Goal: Transaction & Acquisition: Book appointment/travel/reservation

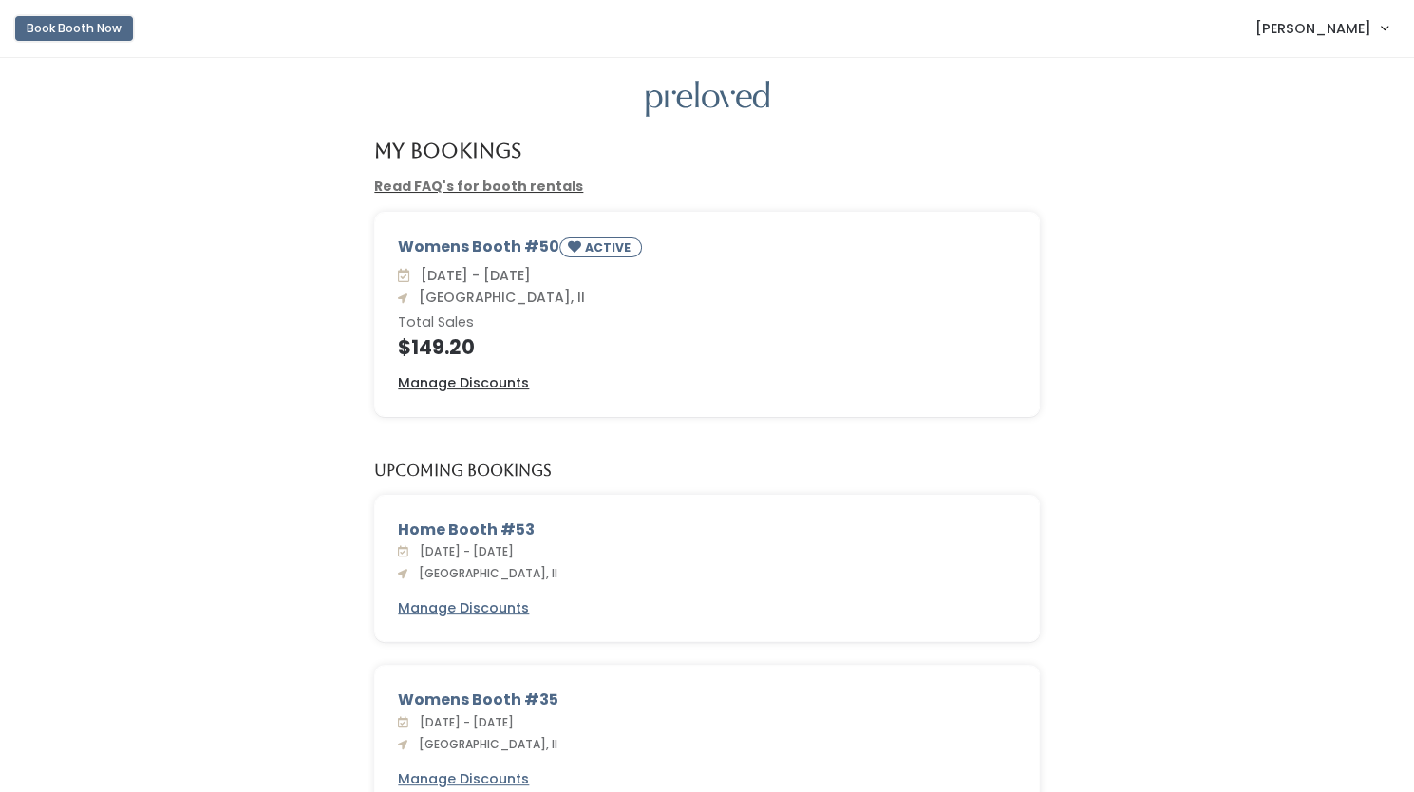
click at [84, 28] on button "Book Booth Now" at bounding box center [74, 28] width 118 height 25
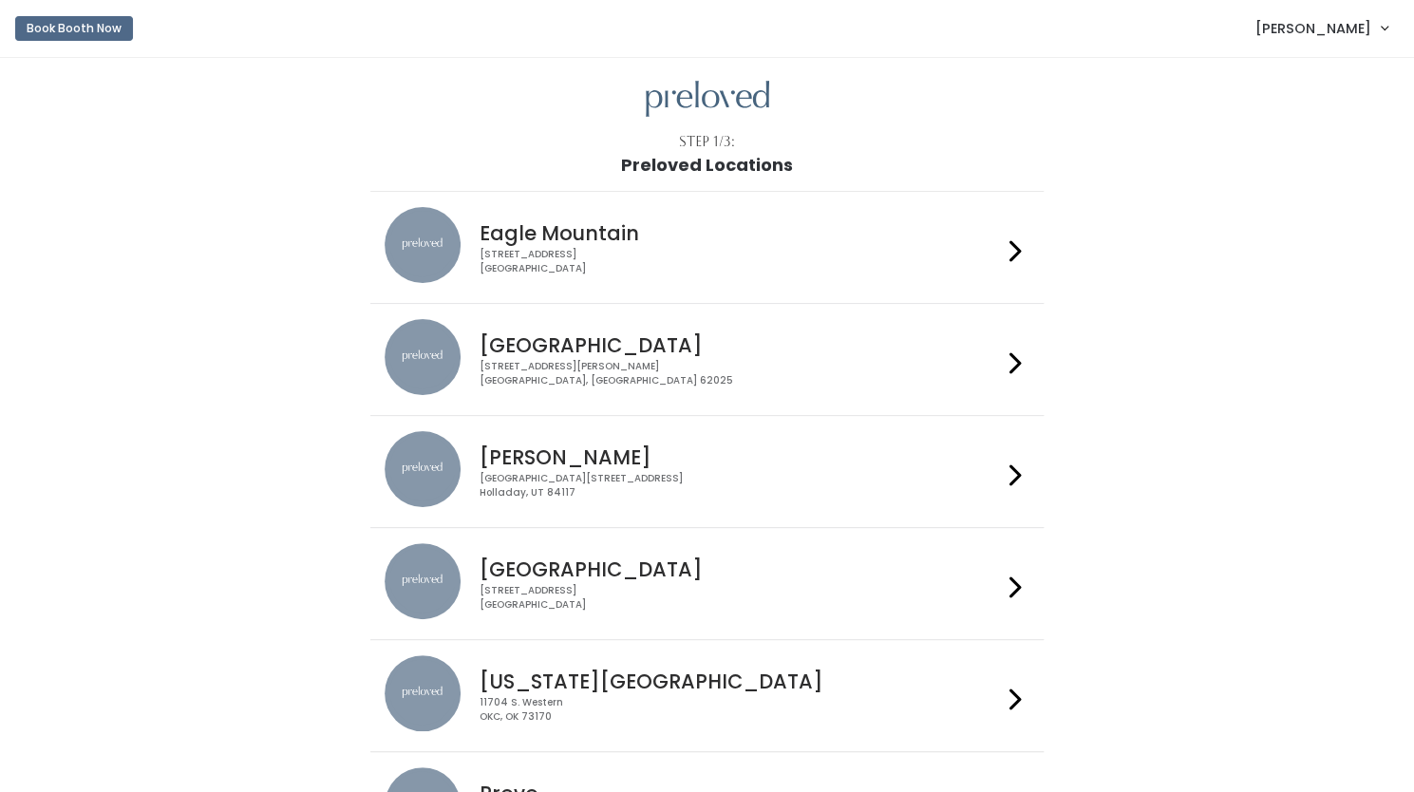
click at [619, 352] on h4 "Edwardsville" at bounding box center [740, 345] width 522 height 22
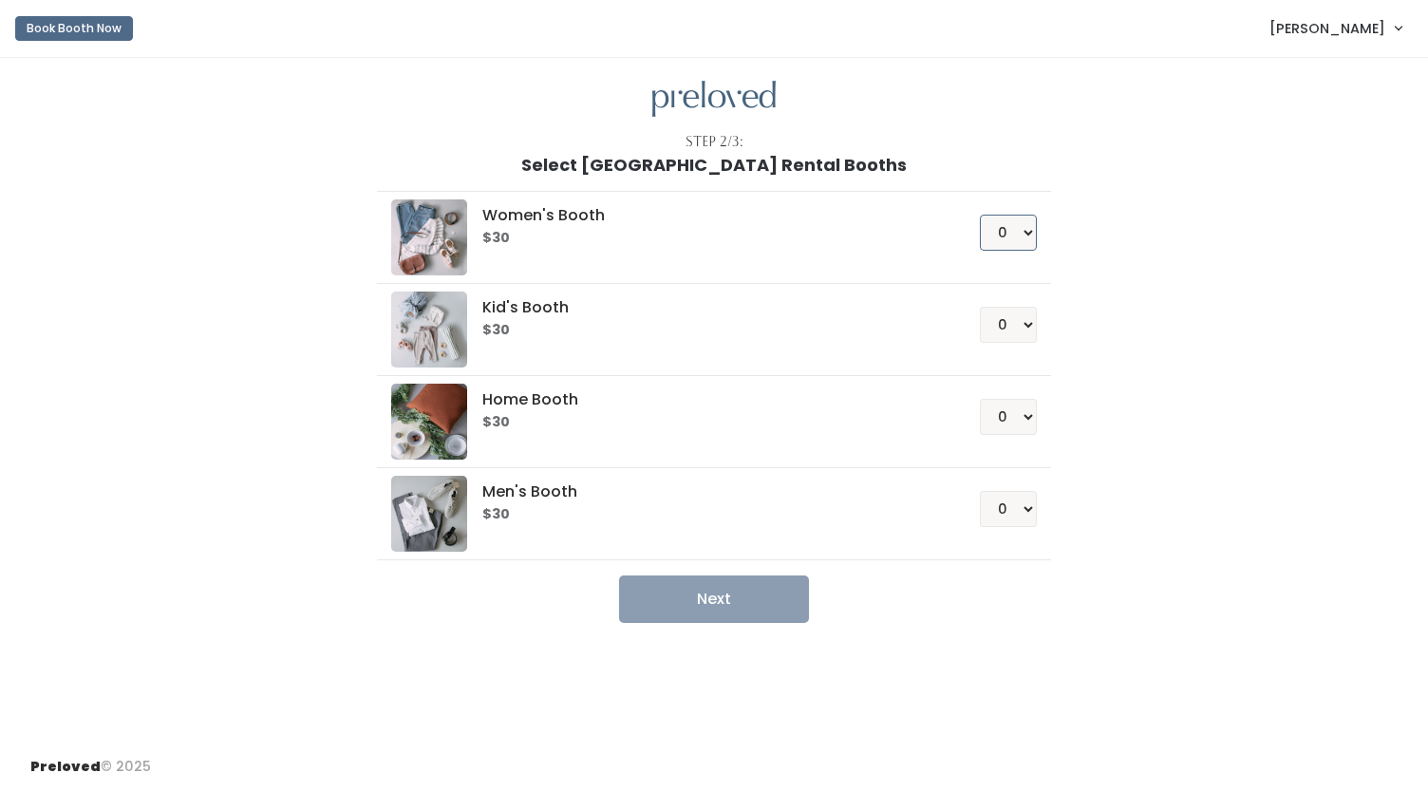
click at [1025, 232] on select "0 1 2 3 4" at bounding box center [1008, 233] width 57 height 36
select select "1"
click at [980, 215] on select "0 1 2 3 4" at bounding box center [1008, 233] width 57 height 36
click at [747, 593] on button "Next" at bounding box center [714, 598] width 190 height 47
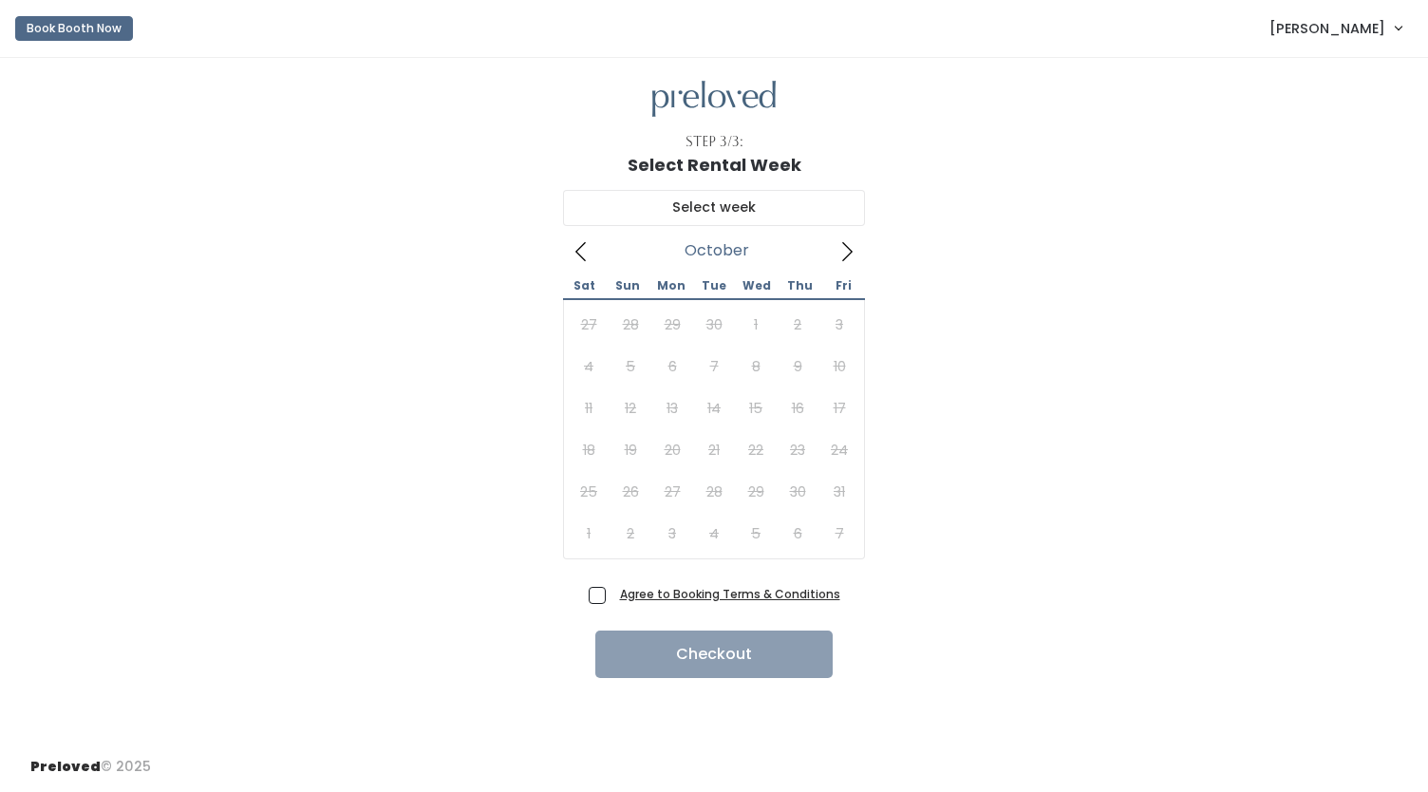
click at [847, 255] on icon at bounding box center [847, 251] width 10 height 19
click at [87, 28] on button "Book Booth Now" at bounding box center [74, 28] width 118 height 25
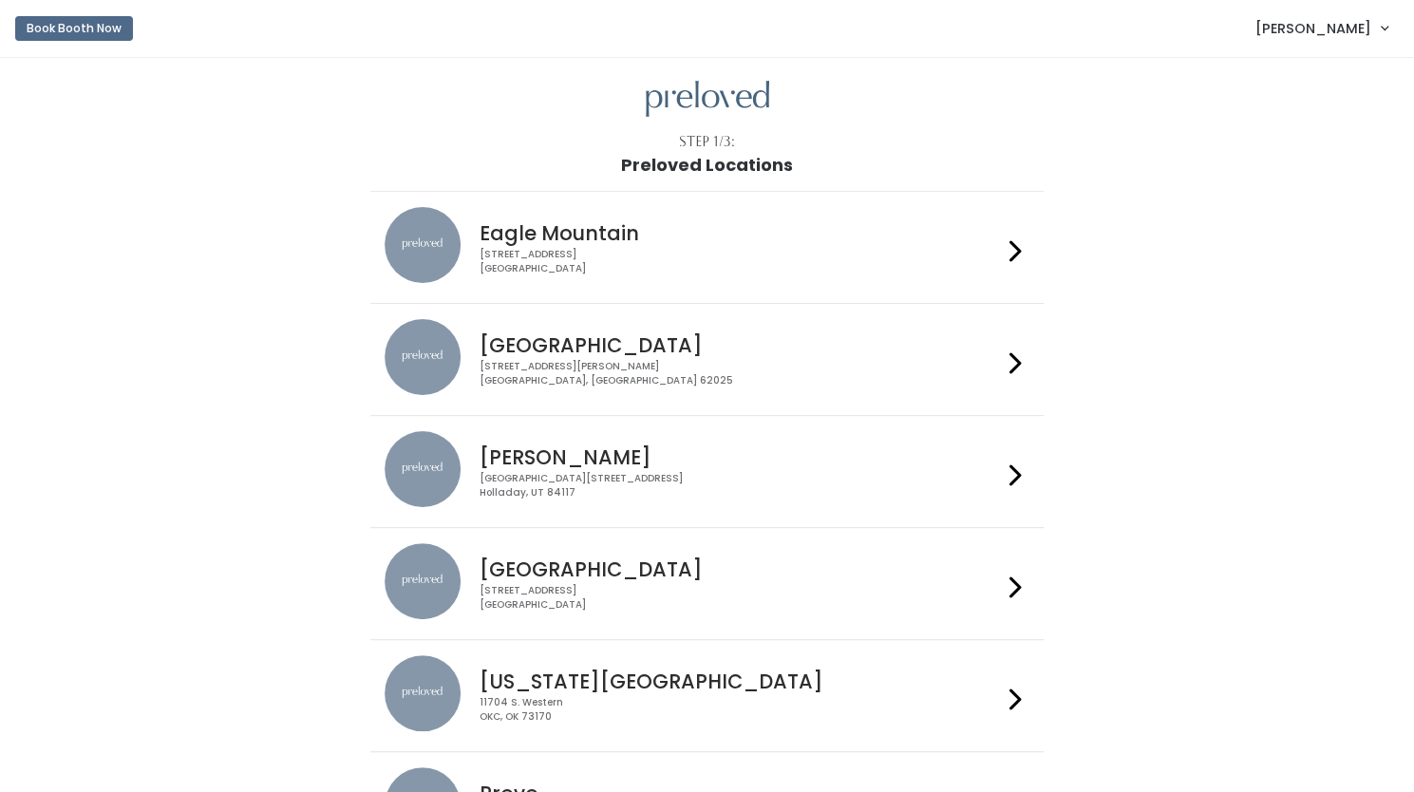
click at [805, 330] on div "[GEOGRAPHIC_DATA] [STREET_ADDRESS][PERSON_NAME]" at bounding box center [737, 353] width 530 height 68
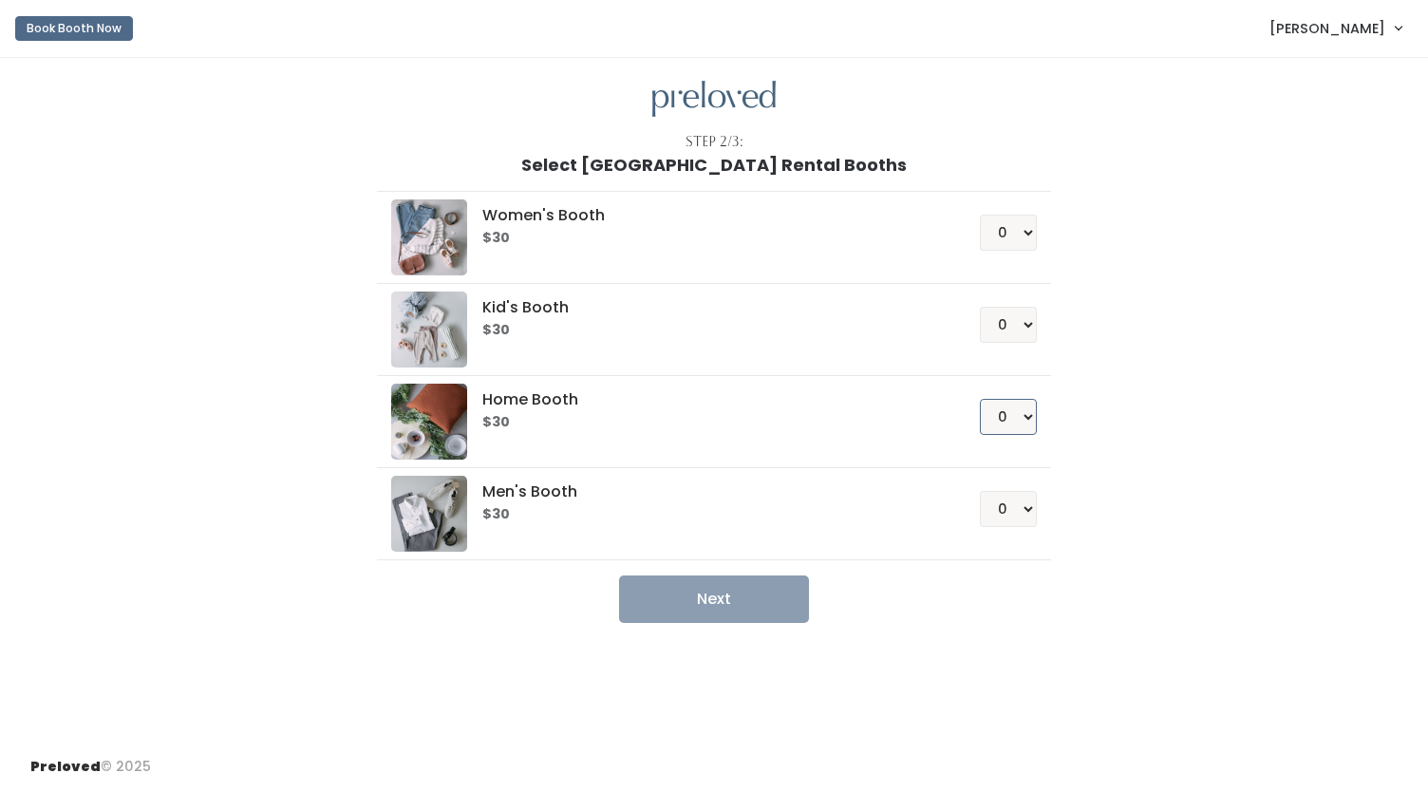
click at [1027, 415] on select "0 1 2 3 4" at bounding box center [1008, 417] width 57 height 36
select select "1"
click at [980, 399] on select "0 1 2 3 4" at bounding box center [1008, 417] width 57 height 36
click at [721, 592] on button "Next" at bounding box center [714, 598] width 190 height 47
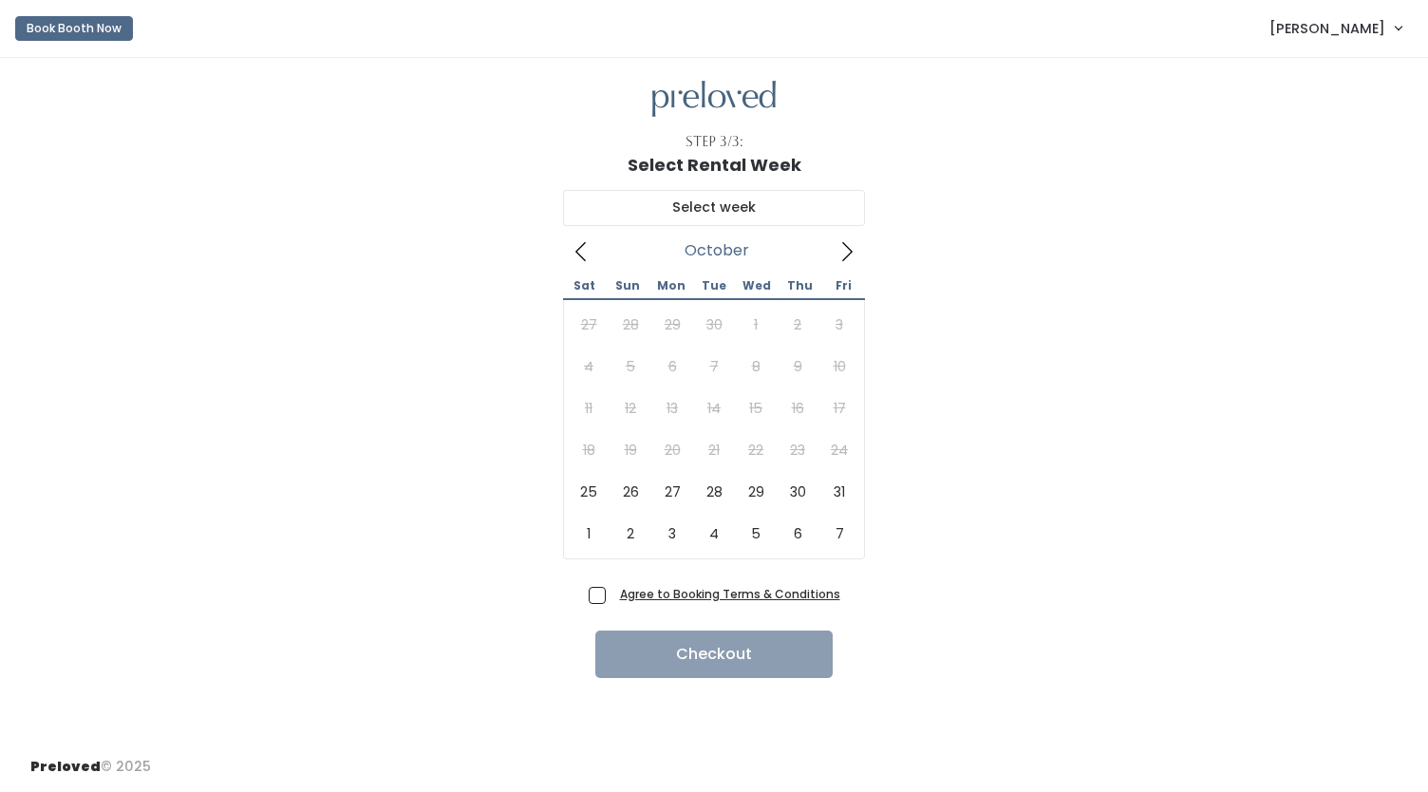
click at [845, 251] on icon at bounding box center [846, 251] width 21 height 21
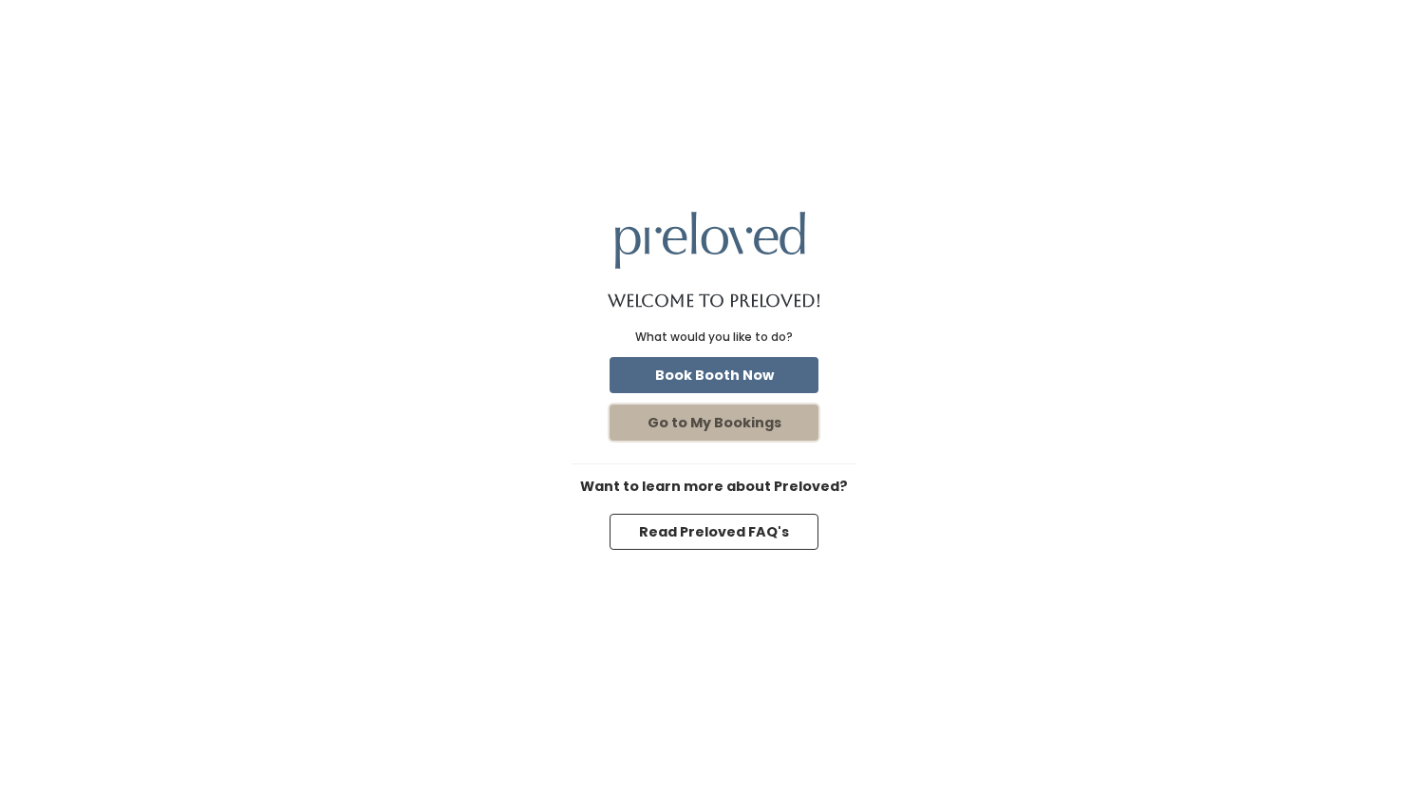
click at [745, 425] on button "Go to My Bookings" at bounding box center [713, 422] width 209 height 36
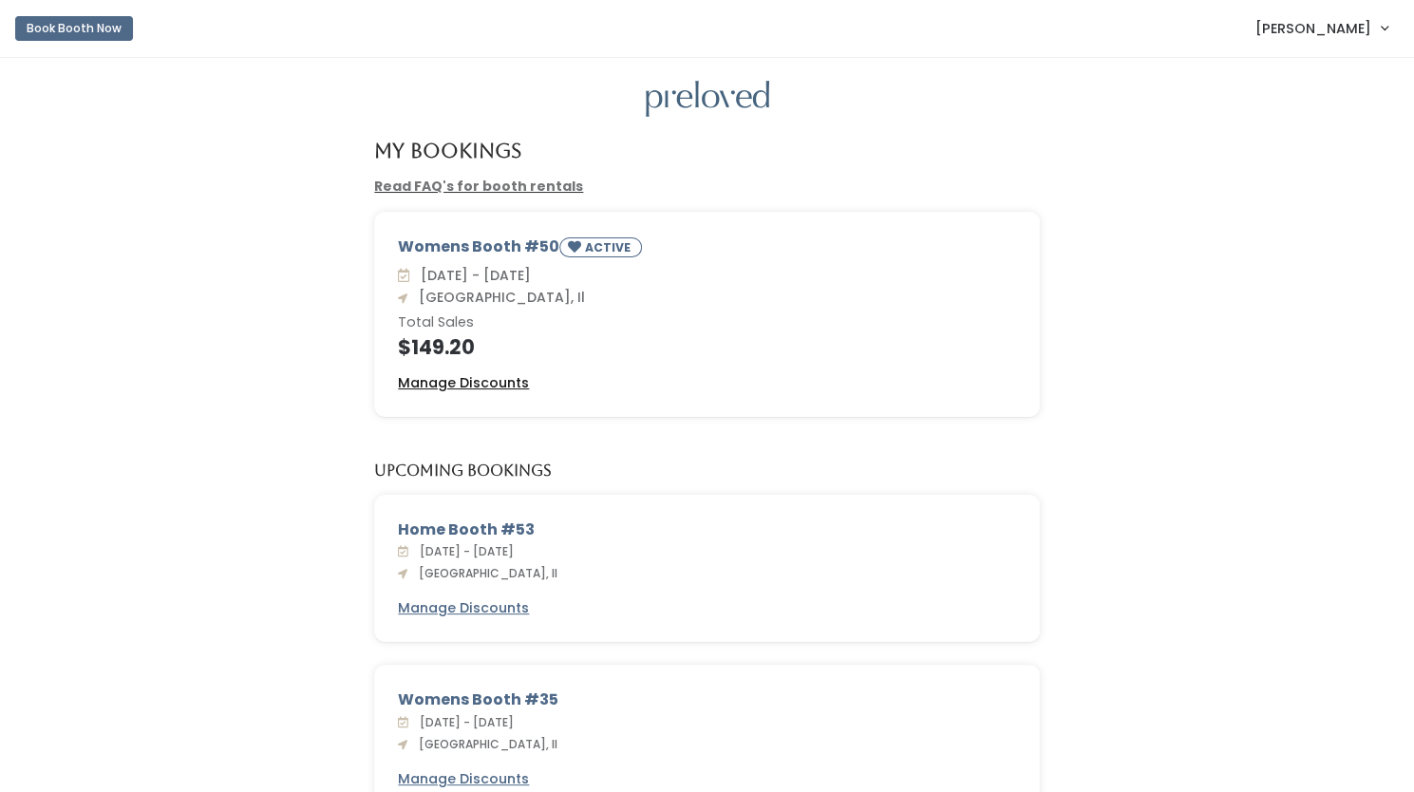
click at [501, 383] on u "Manage Discounts" at bounding box center [463, 382] width 131 height 19
click at [66, 38] on button "Book Booth Now" at bounding box center [74, 28] width 118 height 25
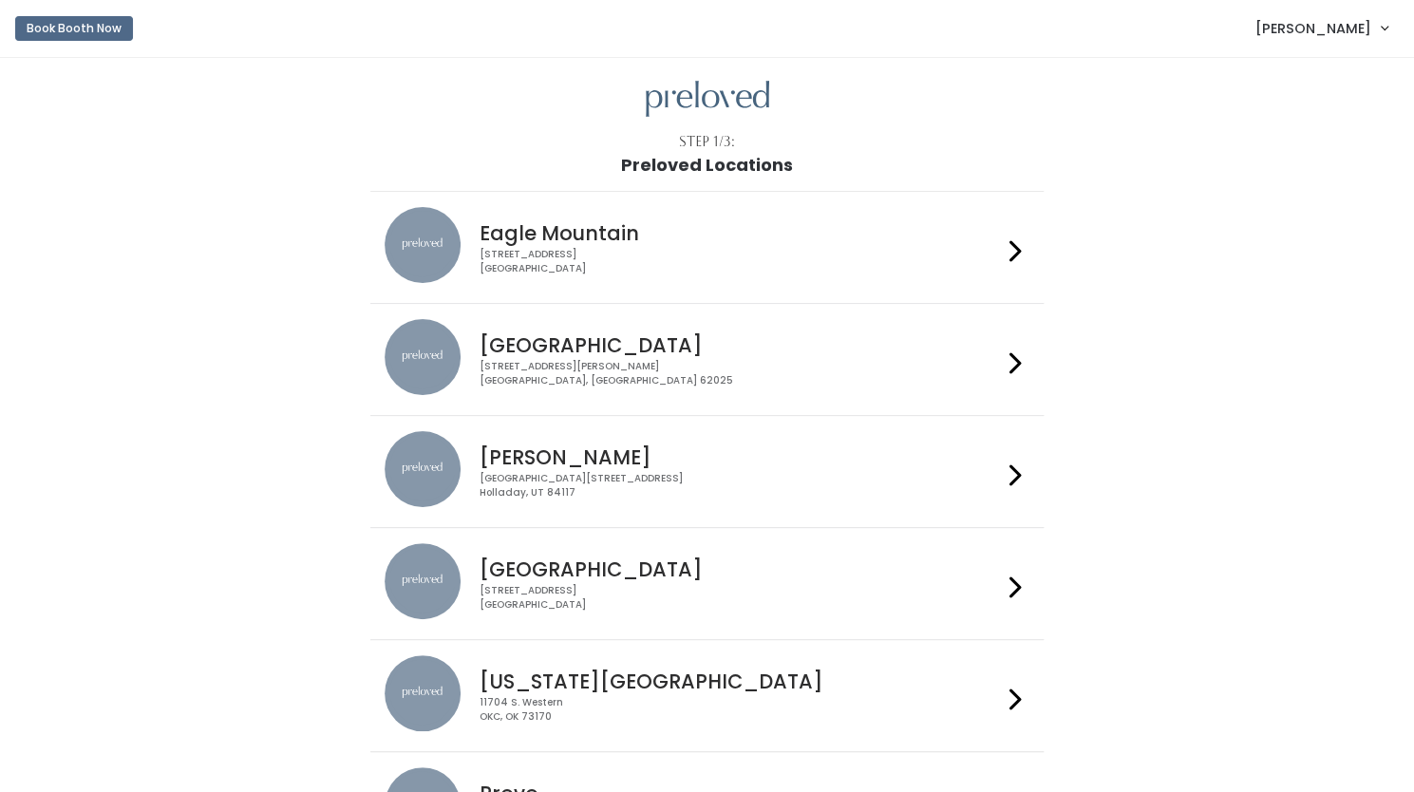
click at [509, 334] on h4 "[GEOGRAPHIC_DATA]" at bounding box center [740, 345] width 522 height 22
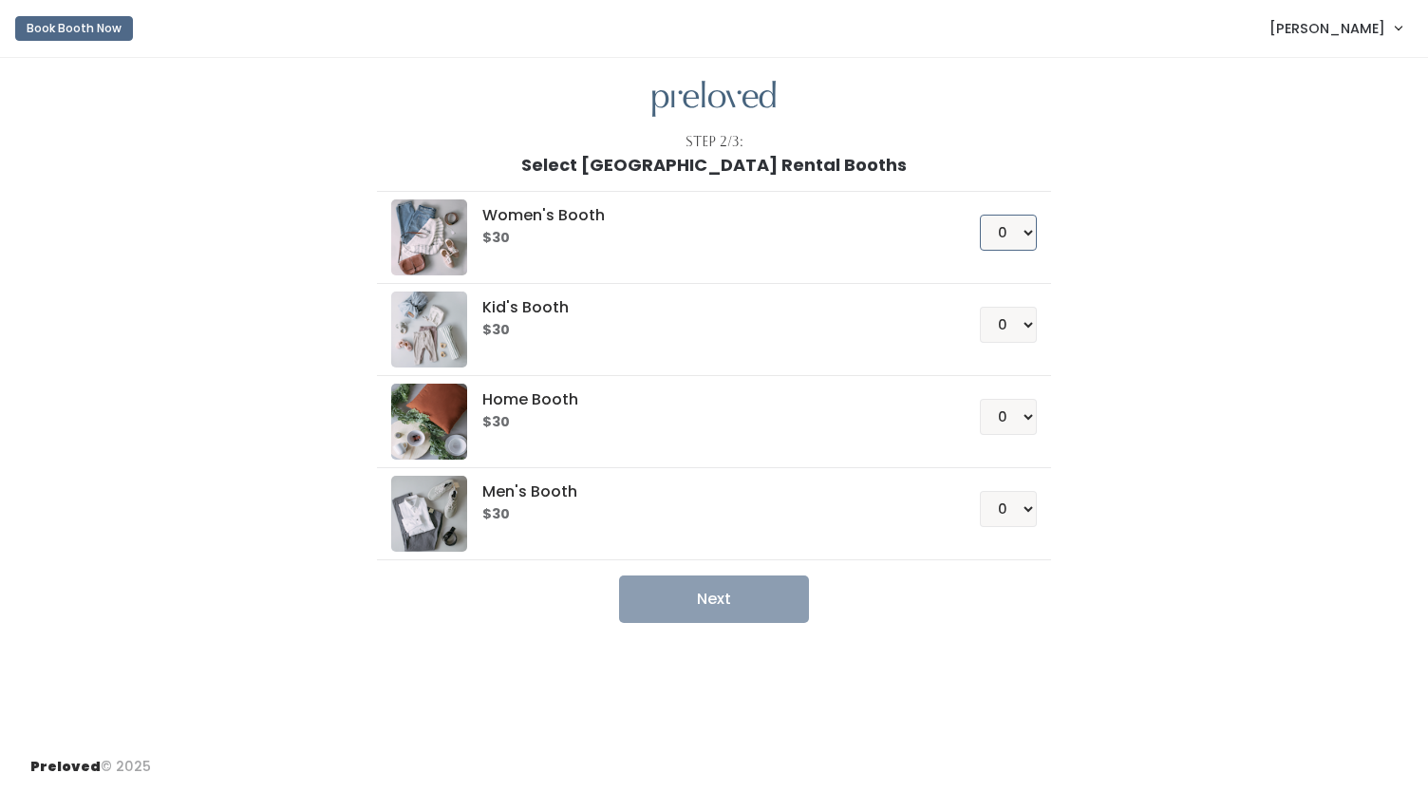
click at [1021, 241] on select "0 1 2 3 4" at bounding box center [1008, 233] width 57 height 36
select select "1"
click at [980, 215] on select "0 1 2 3 4" at bounding box center [1008, 233] width 57 height 36
click at [705, 598] on button "Next" at bounding box center [714, 598] width 190 height 47
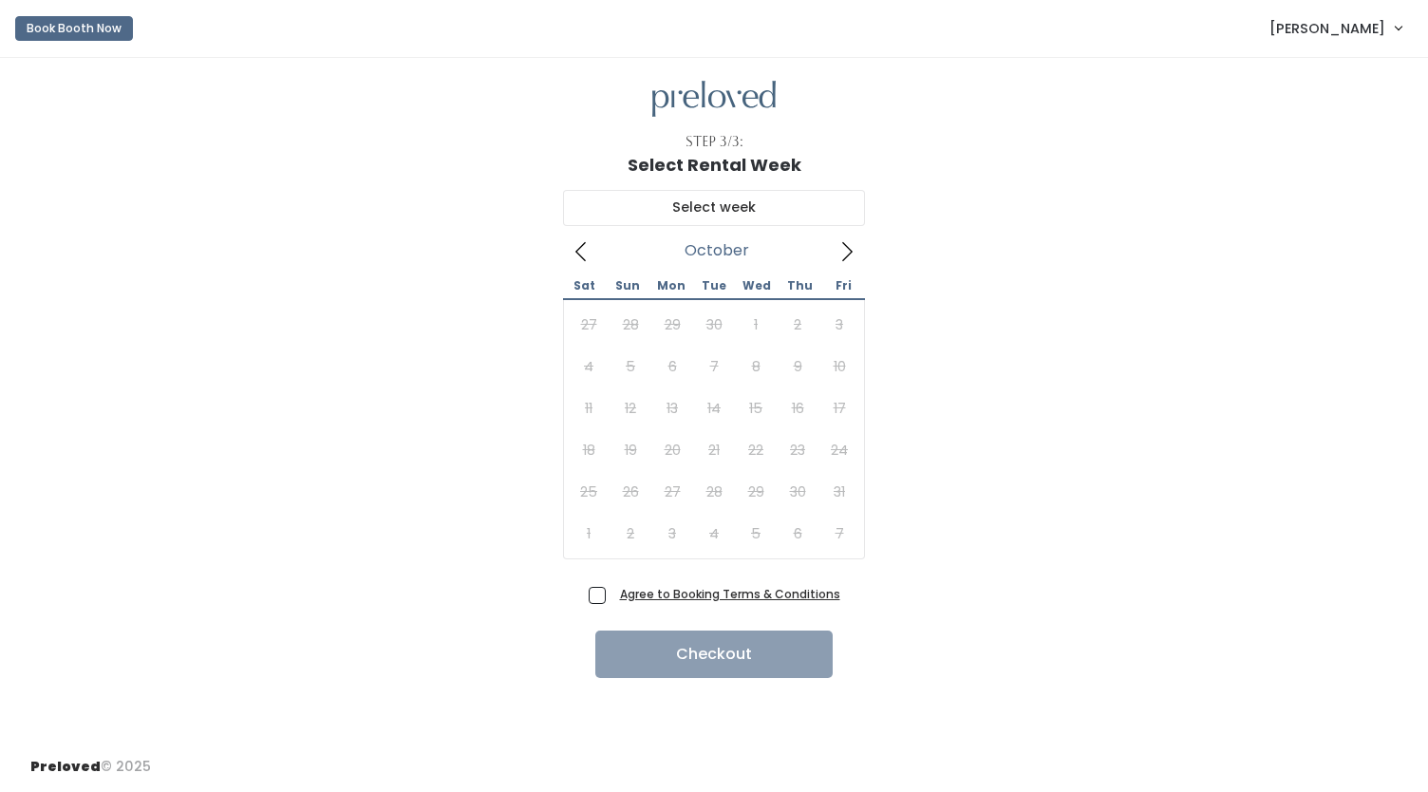
click at [842, 253] on icon at bounding box center [846, 251] width 21 height 21
